Goal: Task Accomplishment & Management: Manage account settings

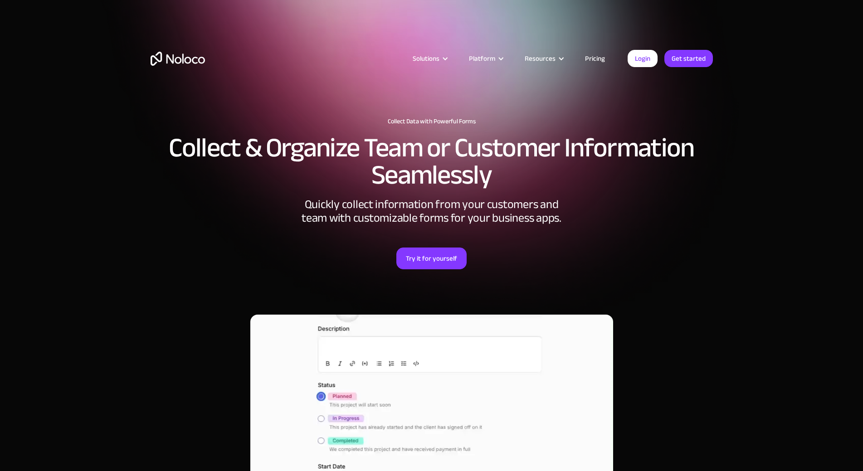
click at [442, 264] on link "Try it for yourself" at bounding box center [432, 259] width 70 height 22
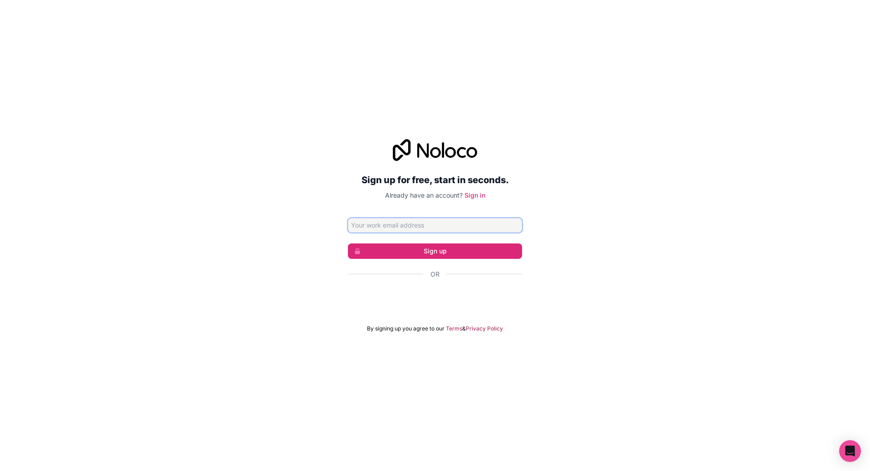
paste input "[EMAIL_ADDRESS][DOMAIN_NAME]"
type input "[EMAIL_ADDRESS][DOMAIN_NAME]"
click at [475, 195] on link "Sign in" at bounding box center [475, 195] width 21 height 8
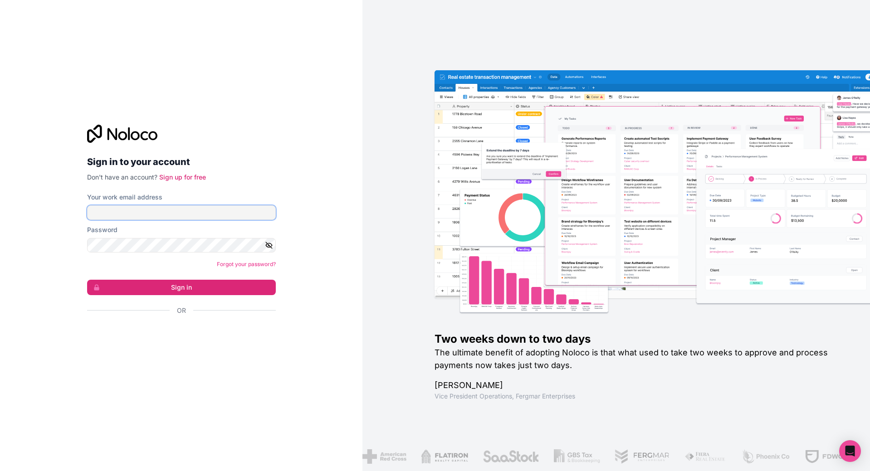
click at [210, 219] on input "Your work email address" at bounding box center [181, 213] width 189 height 15
click at [185, 205] on div "Your work email address info@everythiing.de" at bounding box center [181, 206] width 189 height 27
click at [185, 207] on input "info@everythiing.de" at bounding box center [181, 213] width 189 height 15
paste input "fm-recruit"
type input "[EMAIL_ADDRESS][DOMAIN_NAME]"
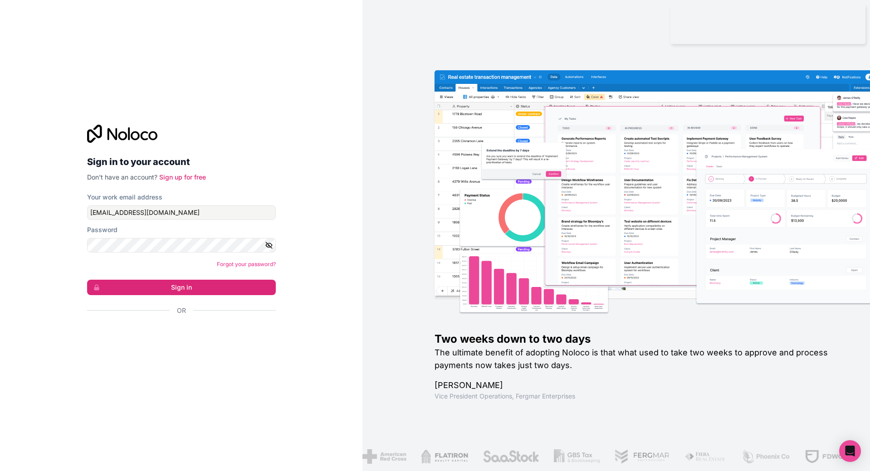
click at [186, 296] on form "Your work email address info@fm-recruiting.de Password Forgot your password? Si…" at bounding box center [181, 270] width 189 height 154
click at [194, 284] on button "Sign in" at bounding box center [181, 287] width 189 height 15
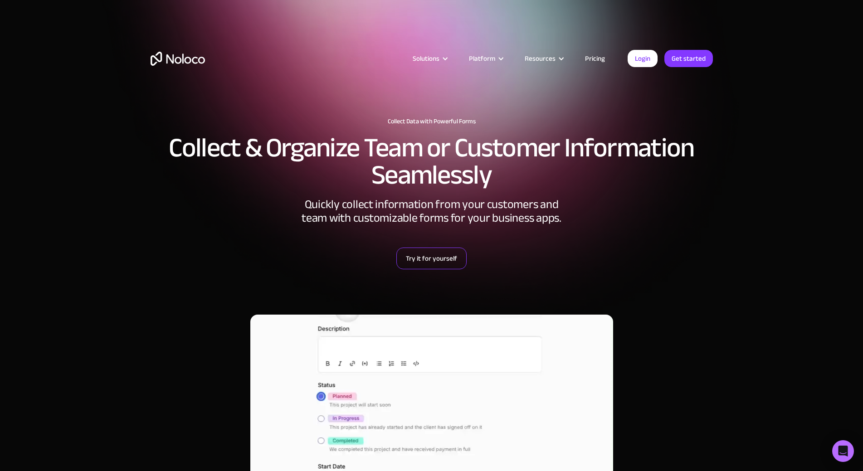
click at [437, 259] on link "Try it for yourself" at bounding box center [432, 259] width 70 height 22
click at [414, 258] on link "Try it for yourself" at bounding box center [432, 259] width 70 height 22
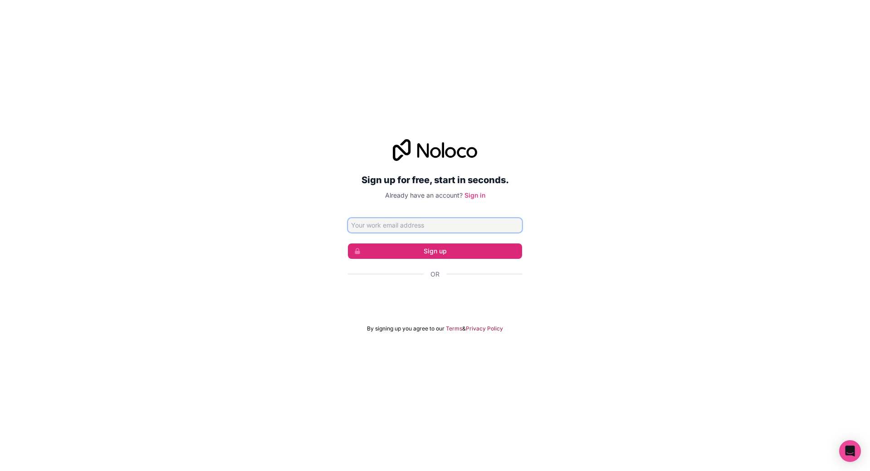
click at [417, 226] on input "Email address" at bounding box center [435, 225] width 174 height 15
click at [318, 223] on div "Sign up for free, start in seconds. Already have an account? Sign in Sign up Or…" at bounding box center [435, 236] width 870 height 219
click at [455, 227] on input "Email address" at bounding box center [435, 225] width 174 height 15
click at [474, 194] on link "Sign in" at bounding box center [475, 195] width 21 height 8
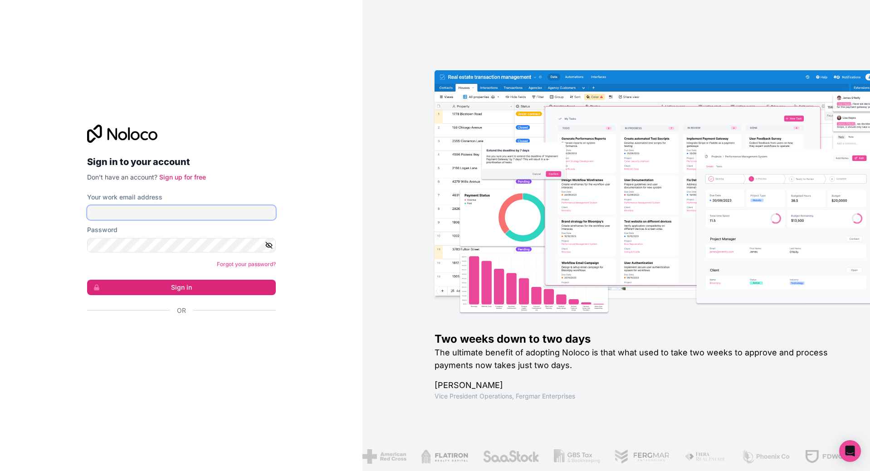
click at [163, 207] on input "Your work email address" at bounding box center [181, 213] width 189 height 15
type input "[EMAIL_ADDRESS][DOMAIN_NAME]"
click at [169, 284] on button "Sign in" at bounding box center [181, 287] width 189 height 15
